Goal: Transaction & Acquisition: Subscribe to service/newsletter

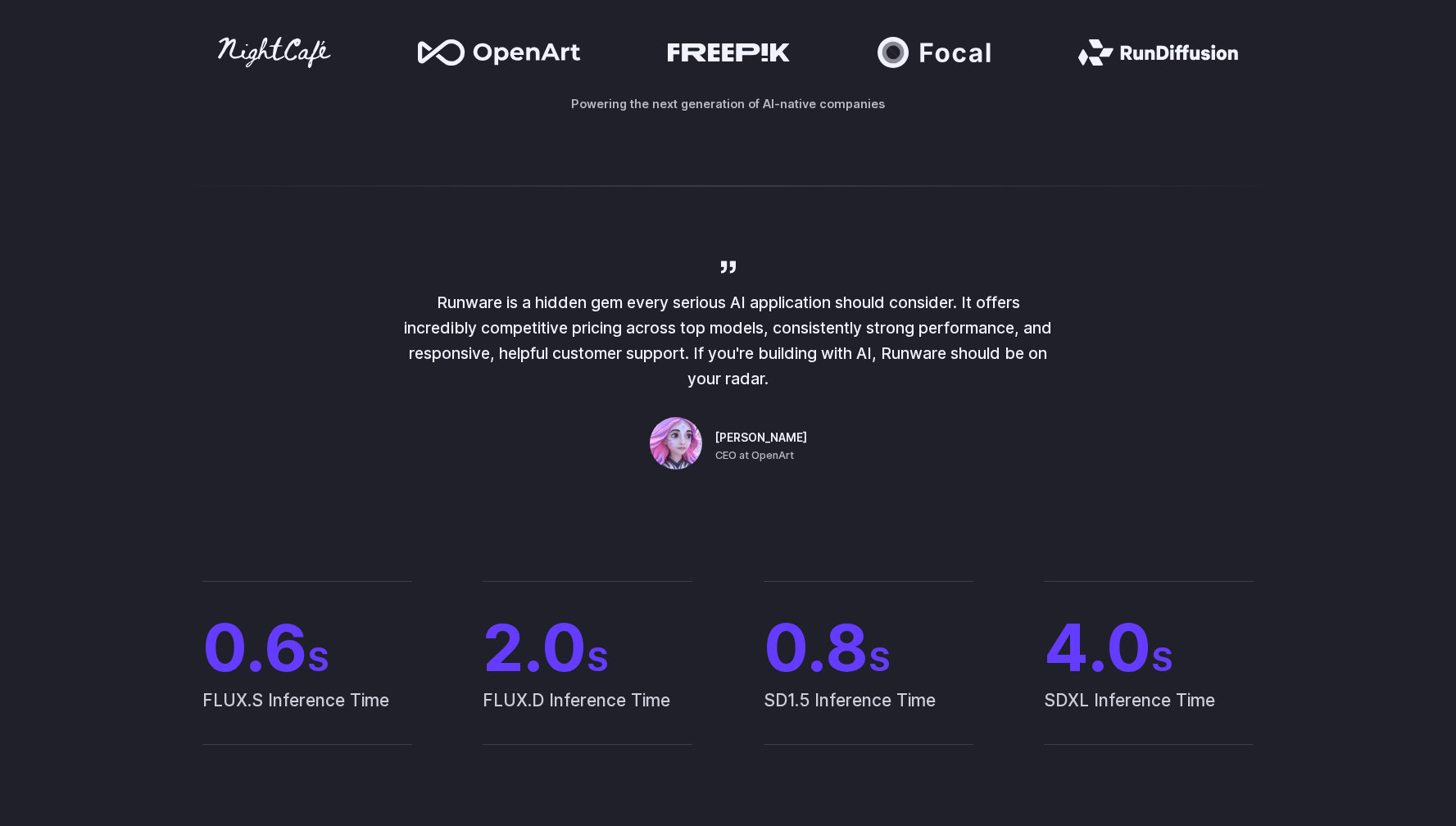
scroll to position [609, 0]
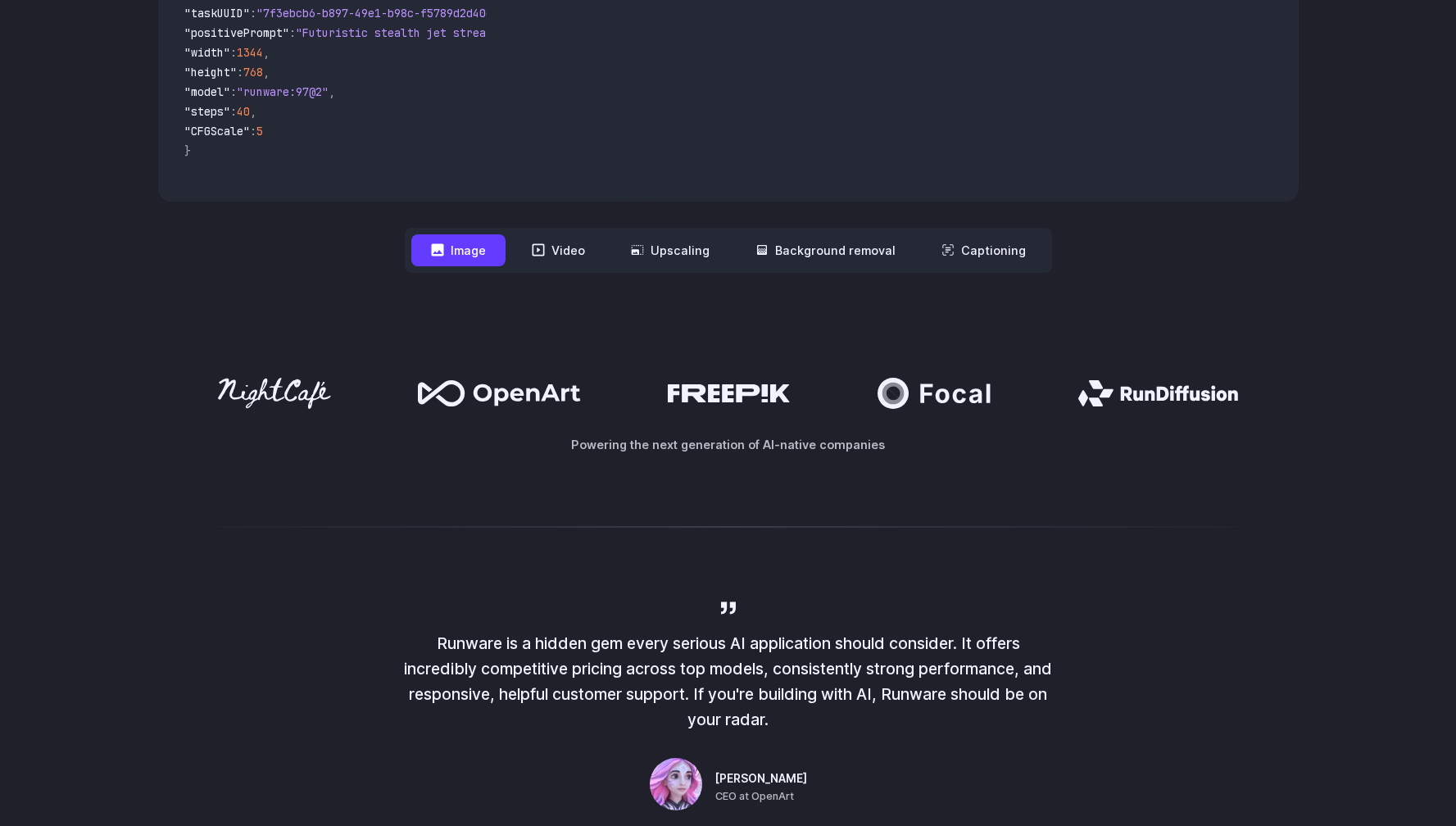
click at [1177, 402] on icon at bounding box center [1158, 394] width 159 height 26
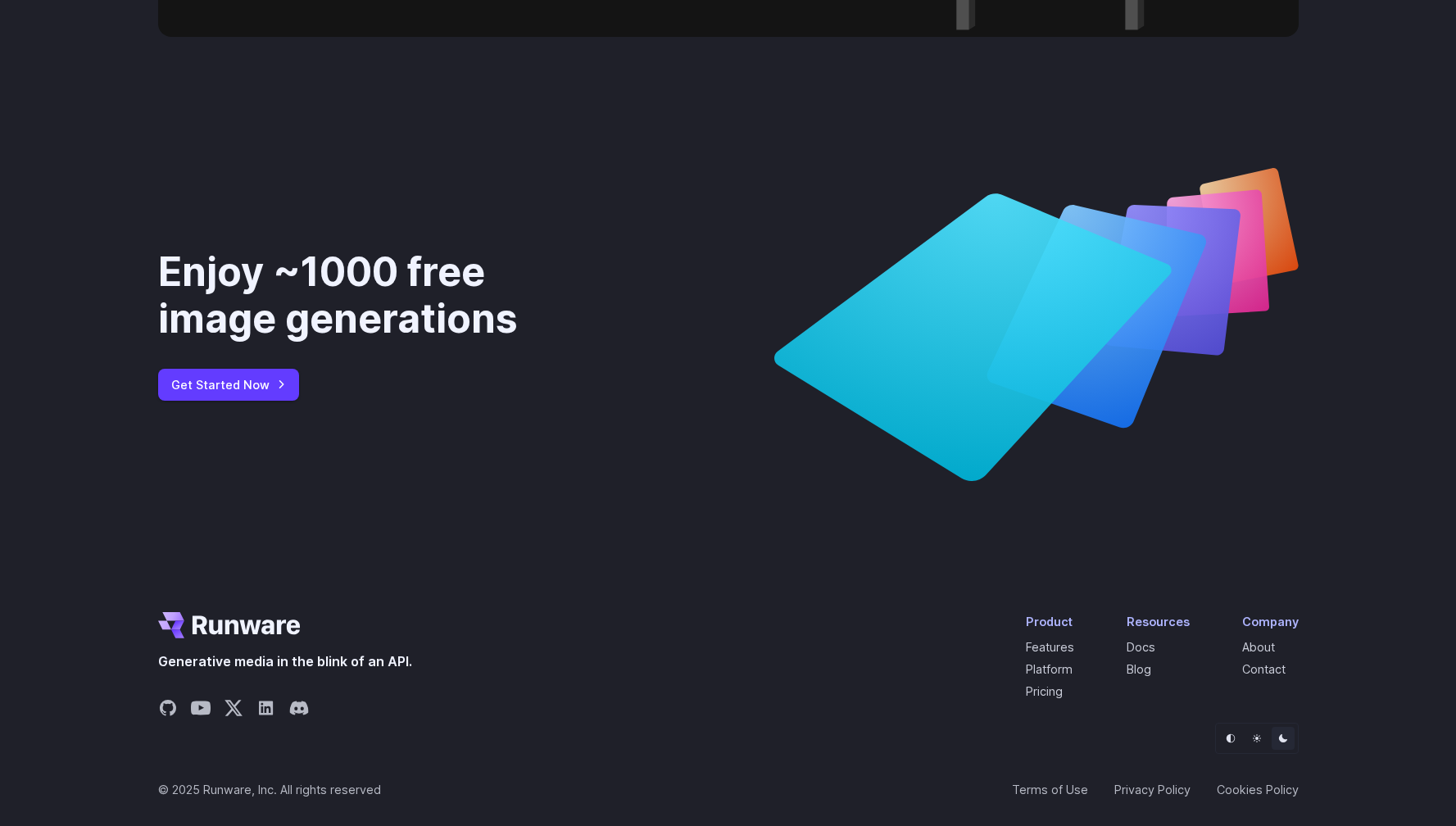
scroll to position [6060, 0]
click at [1043, 694] on link "Pricing" at bounding box center [1044, 691] width 37 height 14
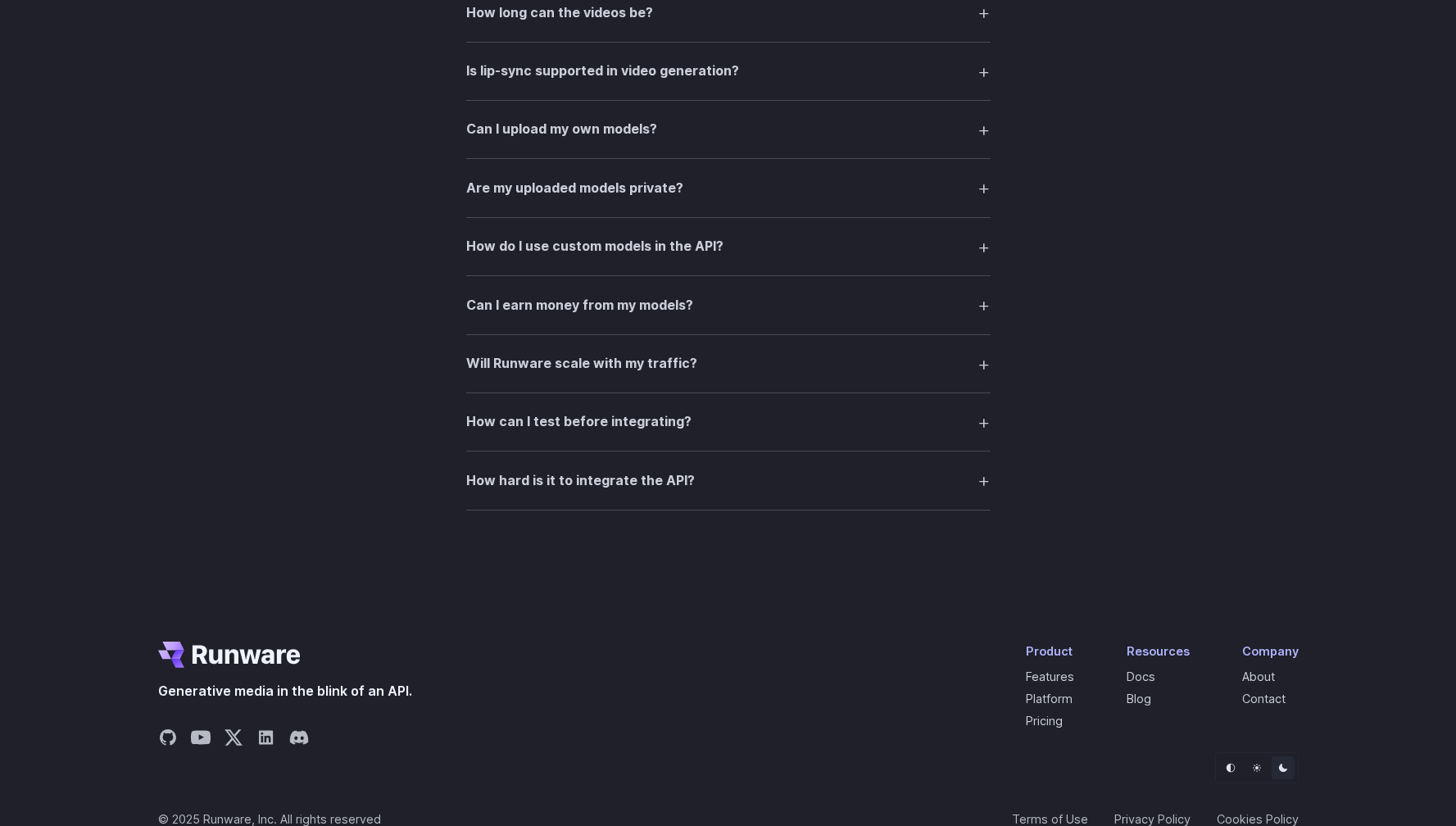
scroll to position [3175, 0]
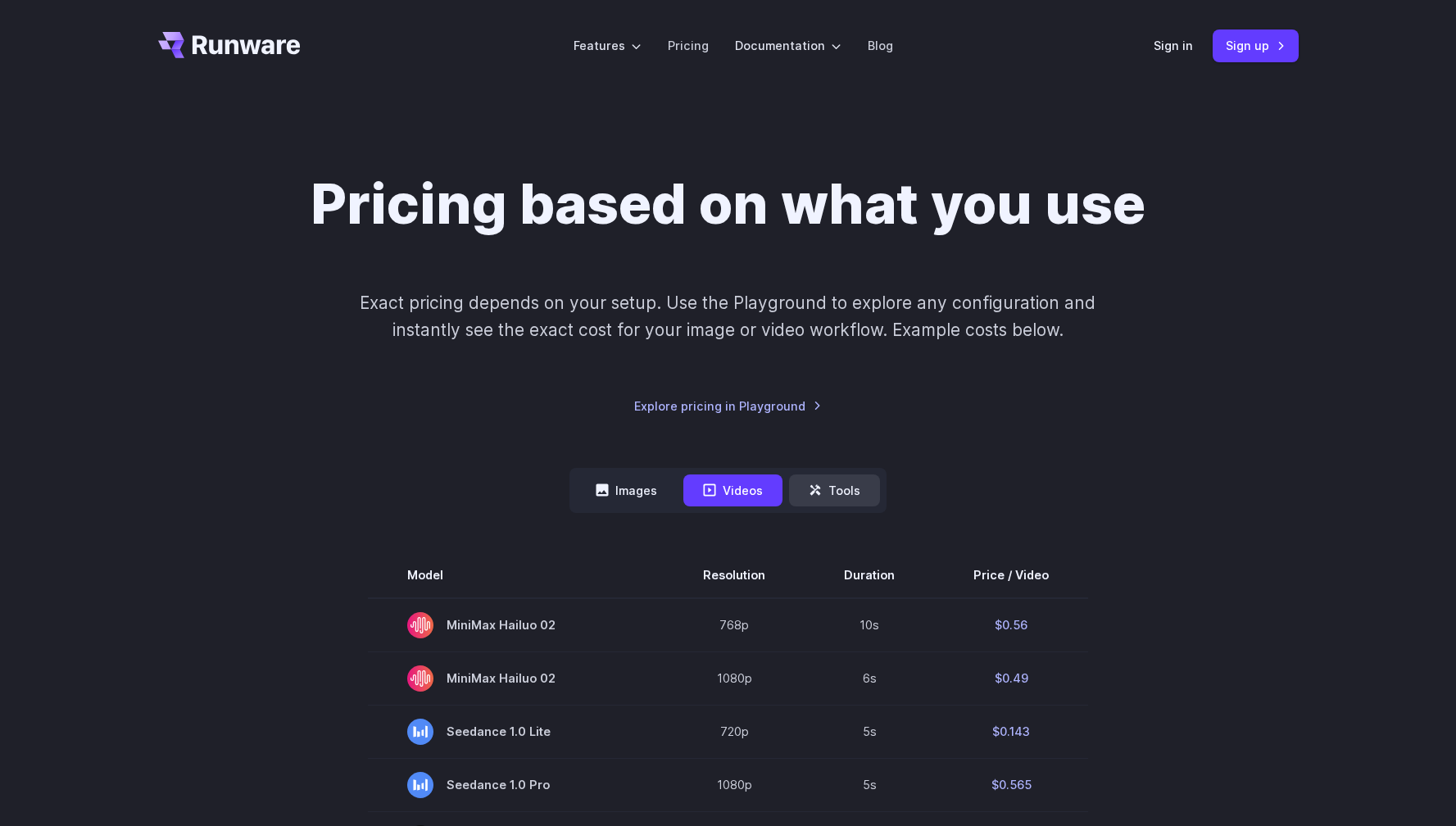
click at [854, 487] on button "Tools" at bounding box center [834, 491] width 91 height 32
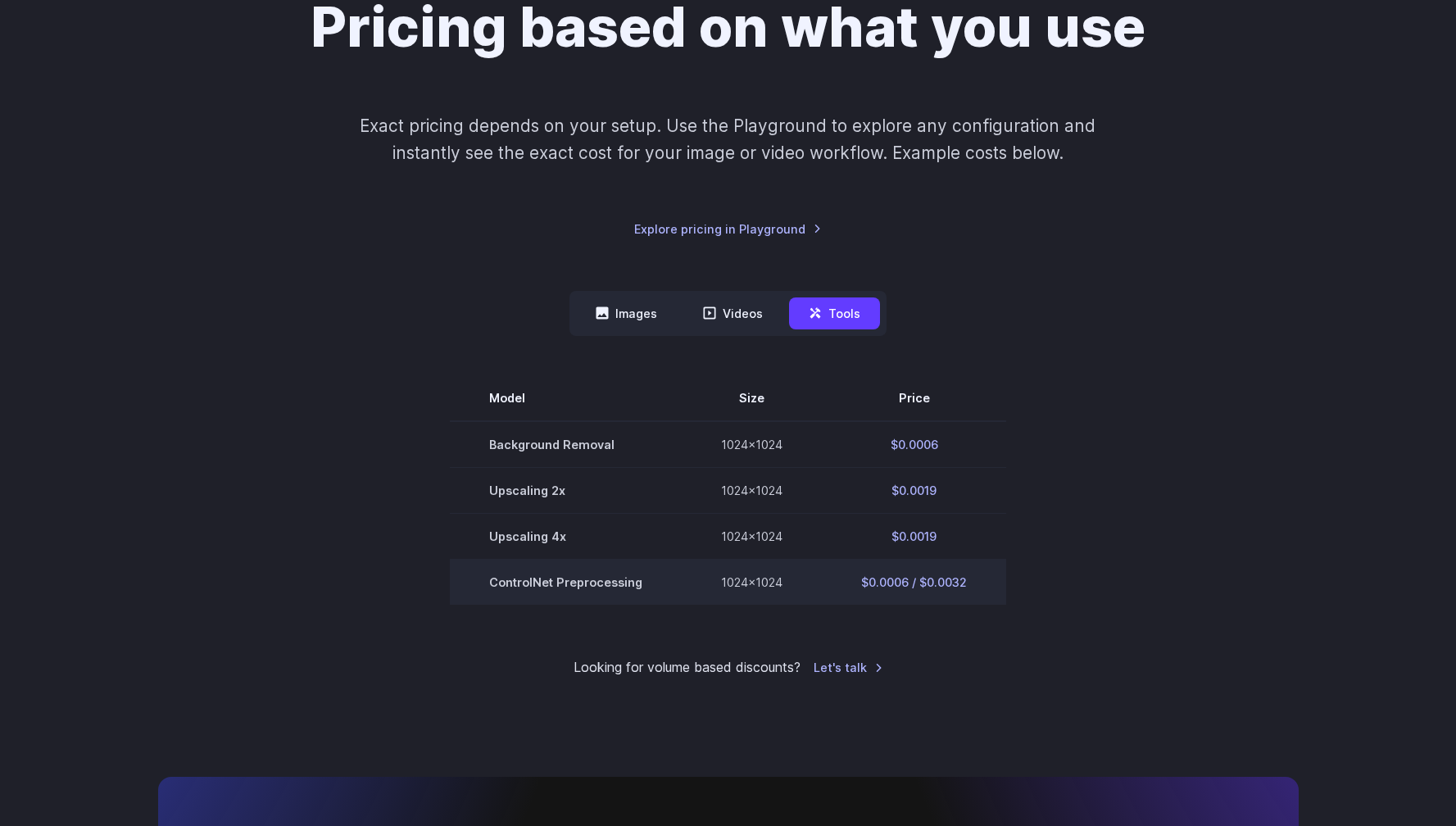
scroll to position [178, 0]
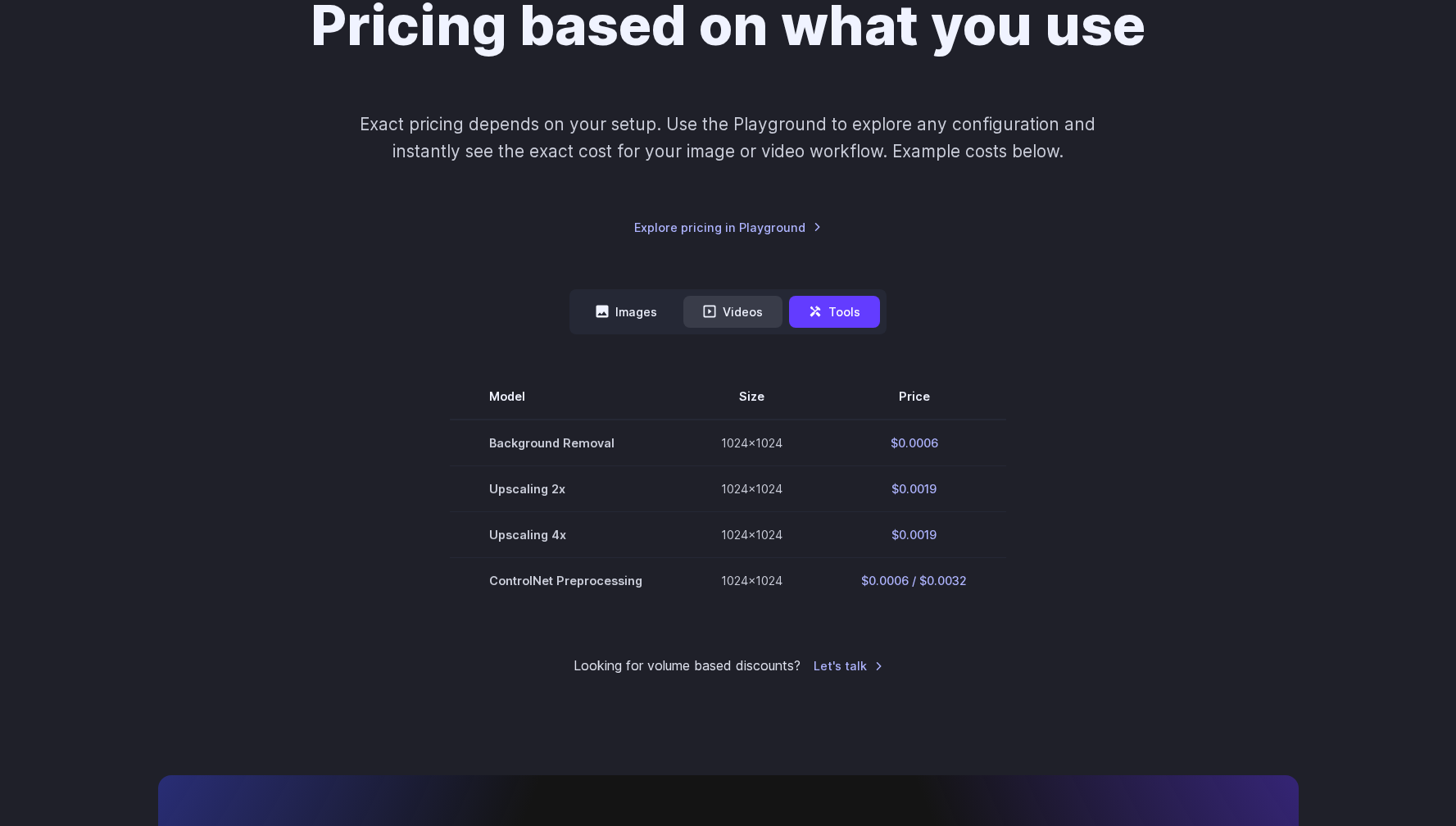
click at [726, 314] on button "Videos" at bounding box center [732, 312] width 99 height 32
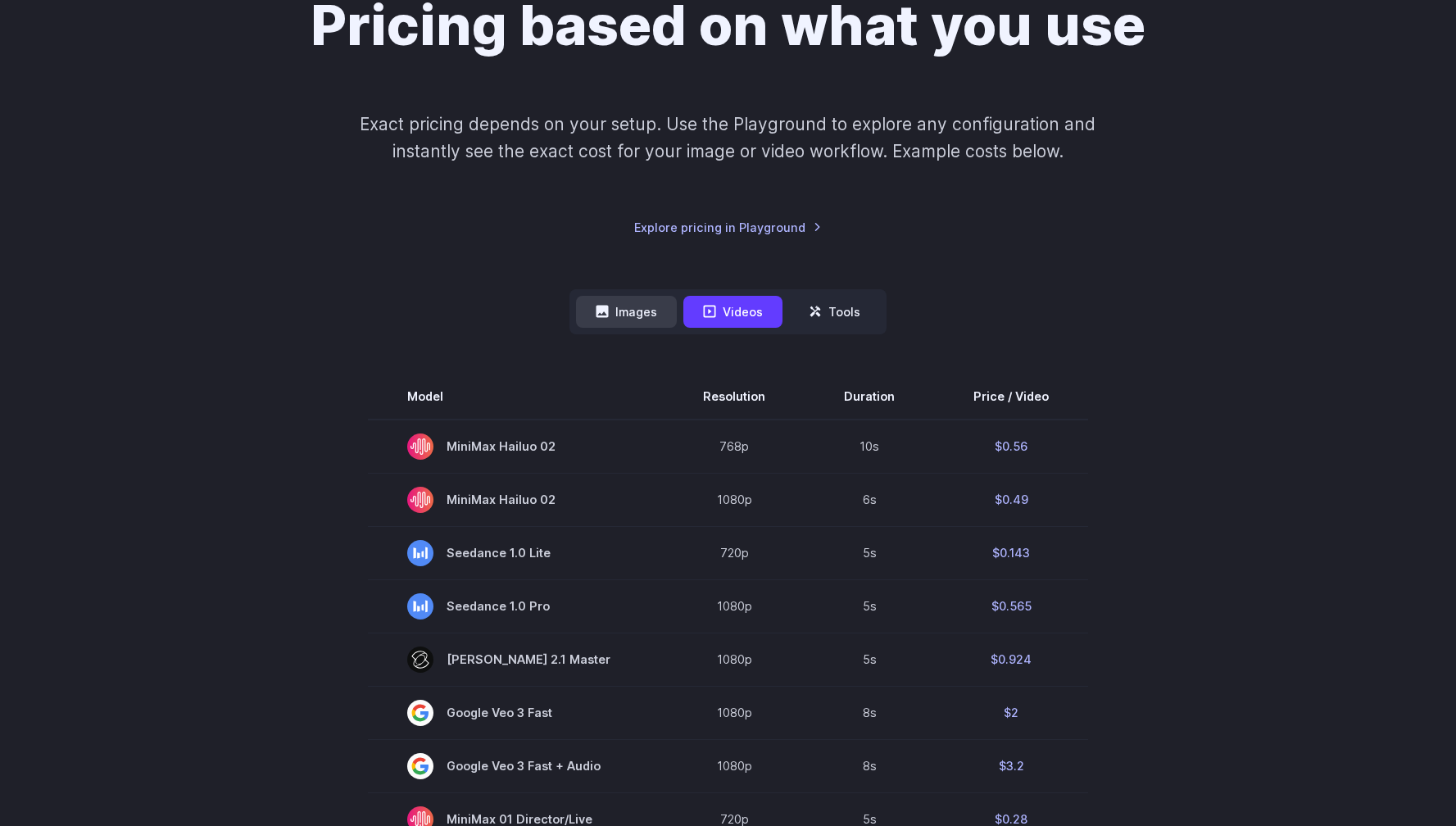
click at [641, 303] on button "Images" at bounding box center [627, 312] width 101 height 32
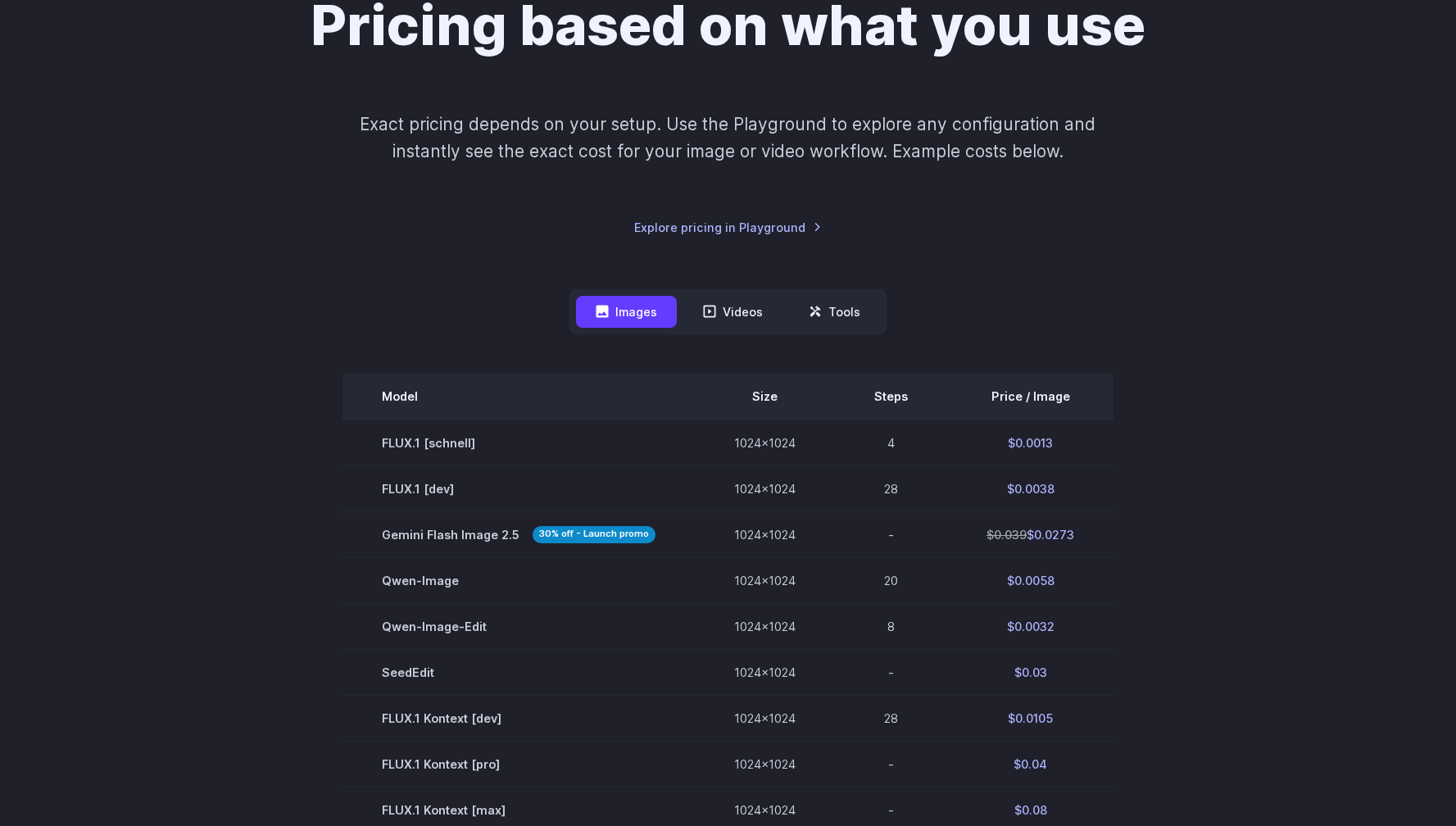
scroll to position [0, 0]
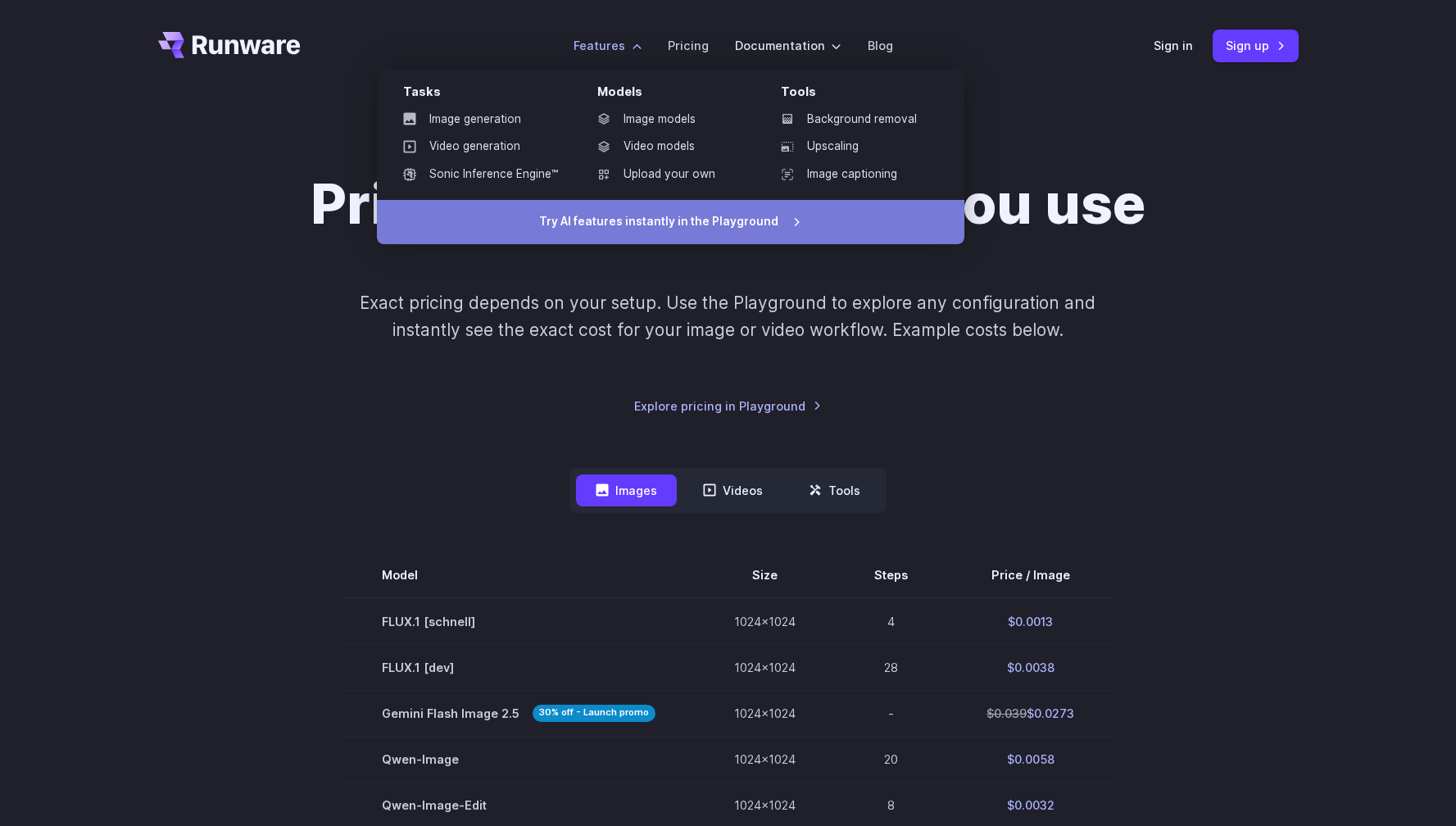
click at [699, 217] on link "Try AI features instantly in the Playground" at bounding box center [671, 222] width 588 height 44
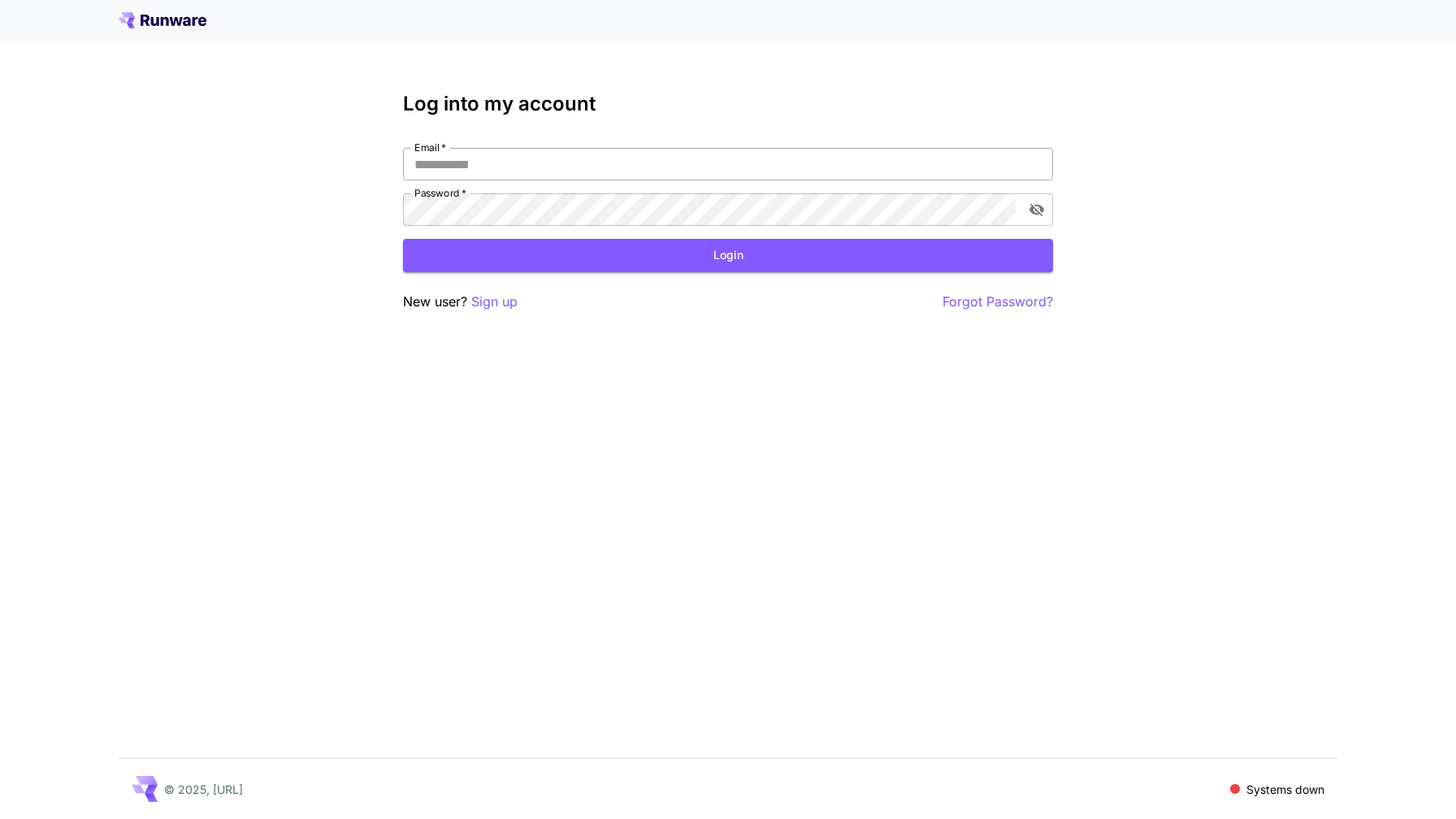
click at [577, 168] on input "Email   *" at bounding box center [728, 164] width 650 height 33
click at [497, 300] on p "Sign up" at bounding box center [495, 302] width 47 height 21
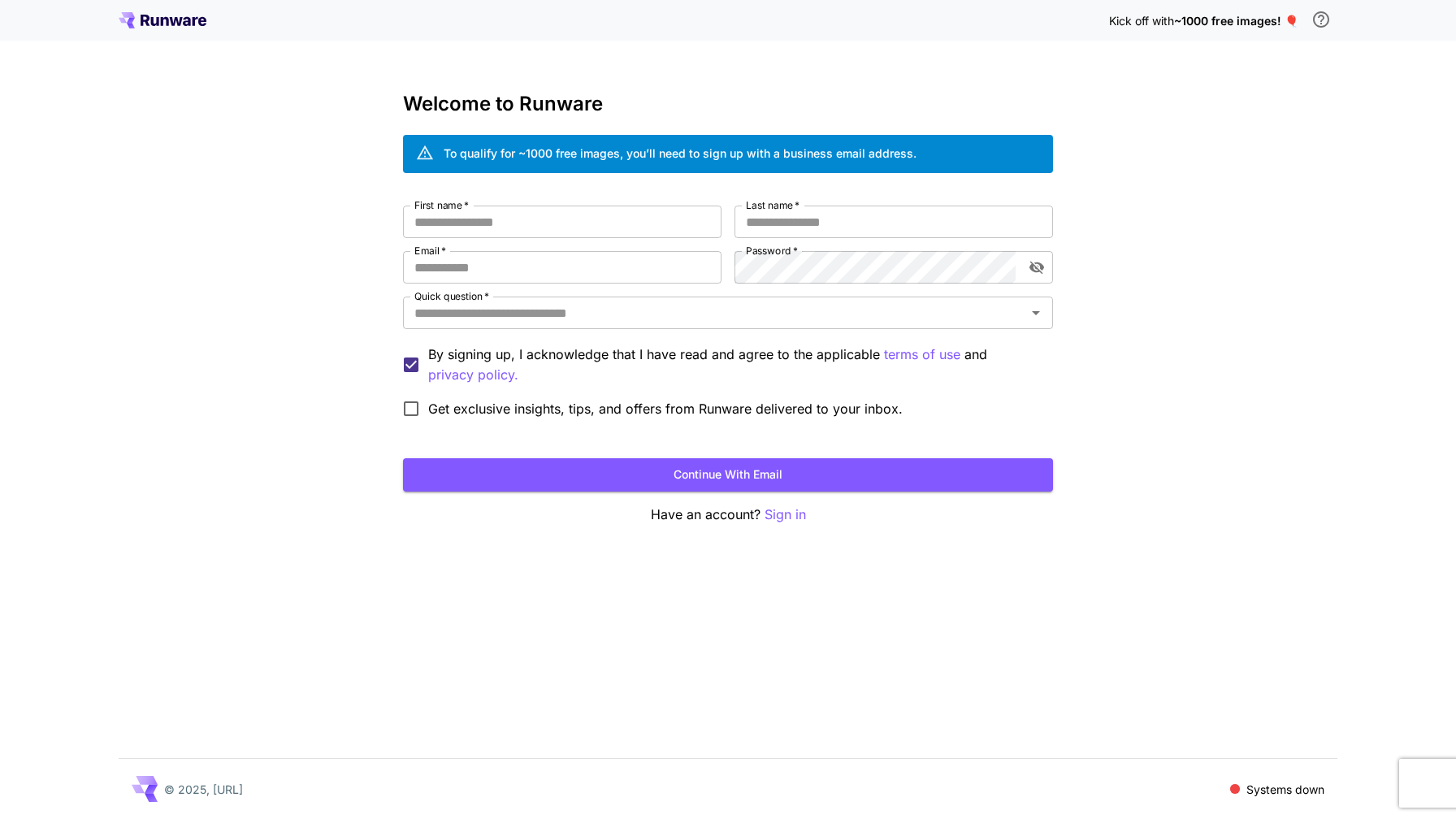
click at [1259, 790] on p "Systems down" at bounding box center [1285, 790] width 78 height 17
click at [1236, 792] on span at bounding box center [1235, 789] width 9 height 9
click at [147, 15] on icon at bounding box center [145, 21] width 9 height 11
